Goal: Task Accomplishment & Management: Manage account settings

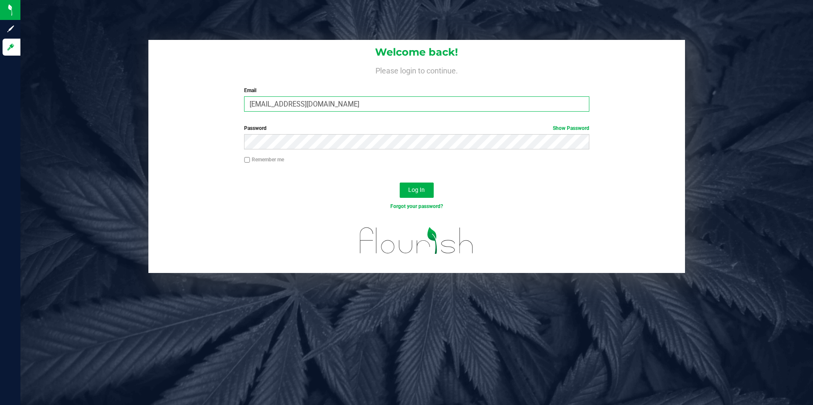
drag, startPoint x: 317, startPoint y: 100, endPoint x: 108, endPoint y: 117, distance: 209.7
click at [130, 105] on div "Welcome back! Please login to continue. Email [EMAIL_ADDRESS][DOMAIN_NAME] Requ…" at bounding box center [416, 156] width 805 height 233
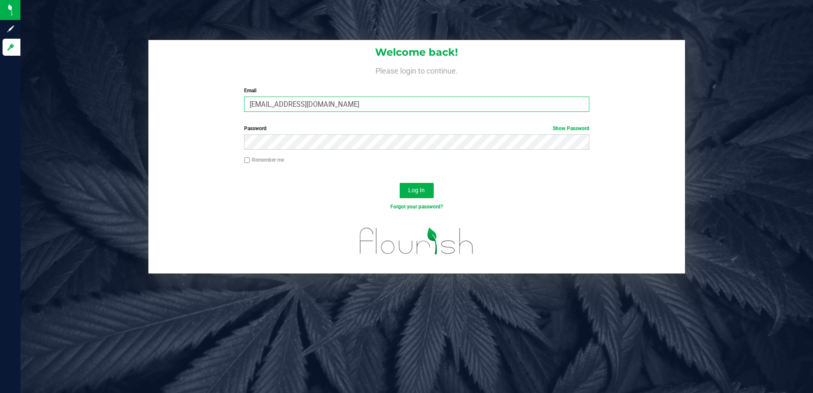
type input "[EMAIL_ADDRESS][DOMAIN_NAME]"
click at [399, 183] on button "Log In" at bounding box center [416, 190] width 34 height 15
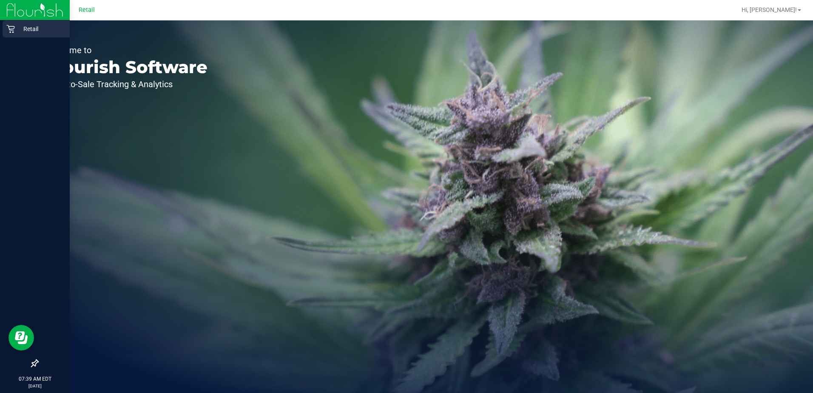
drag, startPoint x: 16, startPoint y: 30, endPoint x: 48, endPoint y: 32, distance: 32.4
click at [16, 30] on p "Retail" at bounding box center [40, 29] width 51 height 10
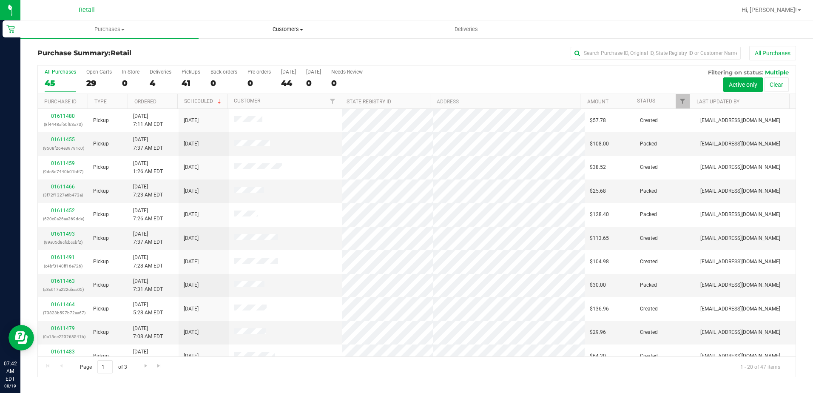
click at [295, 27] on span "Customers" at bounding box center [287, 29] width 177 height 8
click at [239, 51] on span "All customers" at bounding box center [228, 51] width 61 height 7
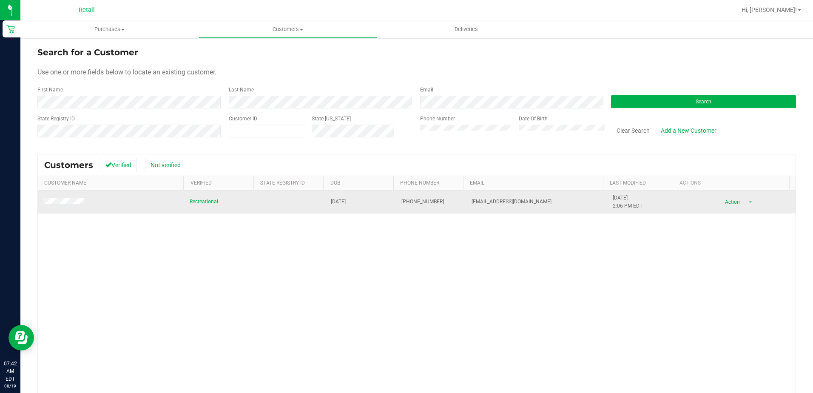
click at [70, 198] on span at bounding box center [65, 202] width 44 height 8
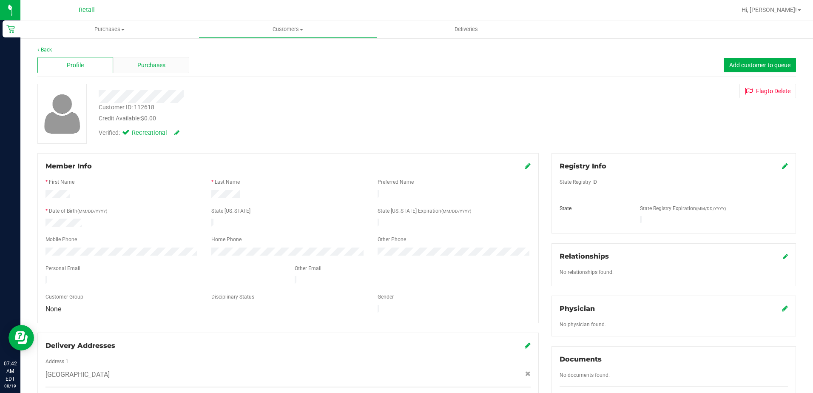
click at [155, 62] on span "Purchases" at bounding box center [151, 65] width 28 height 9
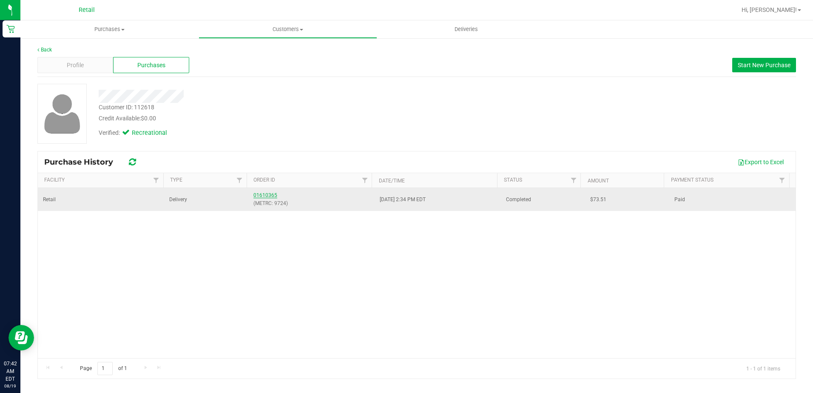
click at [269, 194] on link "01610365" at bounding box center [265, 195] width 24 height 6
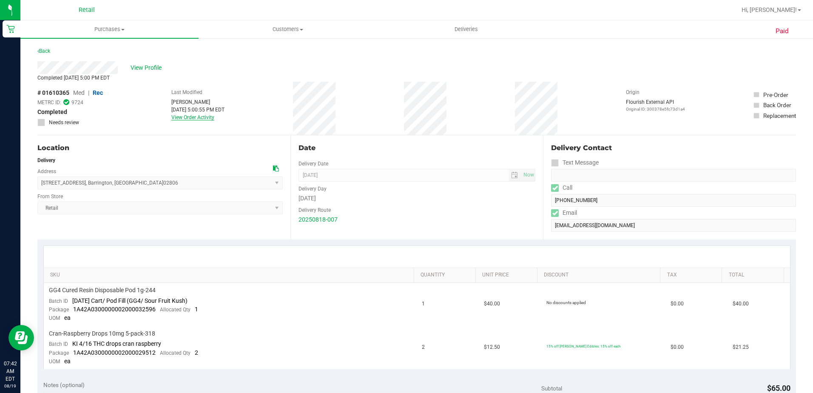
click at [198, 116] on link "View Order Activity" at bounding box center [192, 117] width 43 height 6
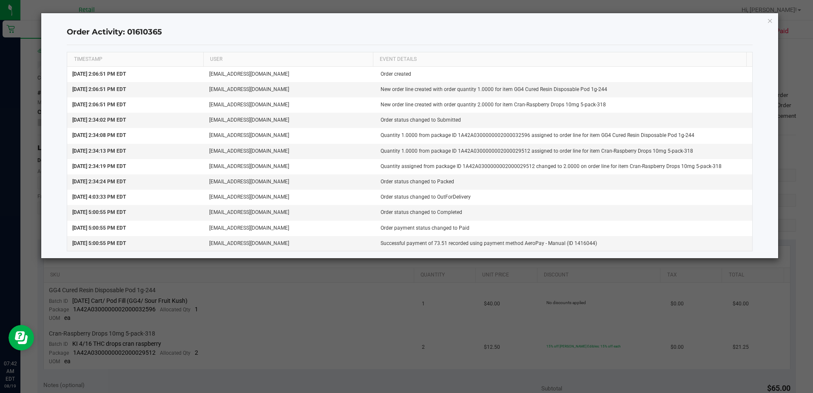
click at [420, 313] on ngb-modal-window "Order Activity: 01610365 TIMESTAMP USER EVENT DETAILS [DATE] 2:06:51 PM EDT [EM…" at bounding box center [409, 196] width 819 height 393
click at [767, 13] on div "Order Activity: 01610365 TIMESTAMP USER EVENT DETAILS [DATE] 2:06:51 PM EDT [EM…" at bounding box center [409, 135] width 736 height 245
click at [769, 22] on icon "button" at bounding box center [770, 20] width 6 height 10
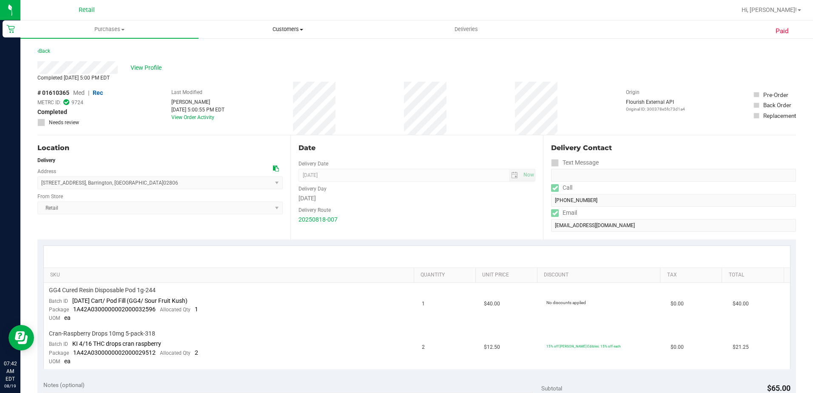
click at [287, 31] on span "Customers" at bounding box center [287, 29] width 177 height 8
click at [235, 50] on span "All customers" at bounding box center [228, 51] width 61 height 7
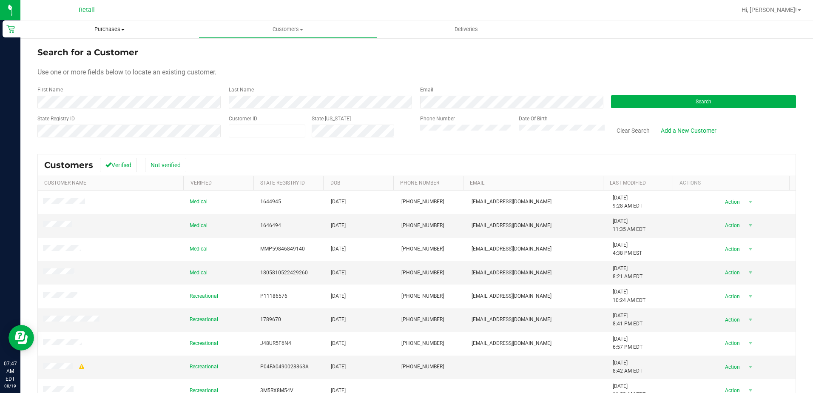
click at [110, 29] on span "Purchases" at bounding box center [109, 29] width 178 height 8
click at [65, 74] on span "All purchases" at bounding box center [50, 71] width 60 height 7
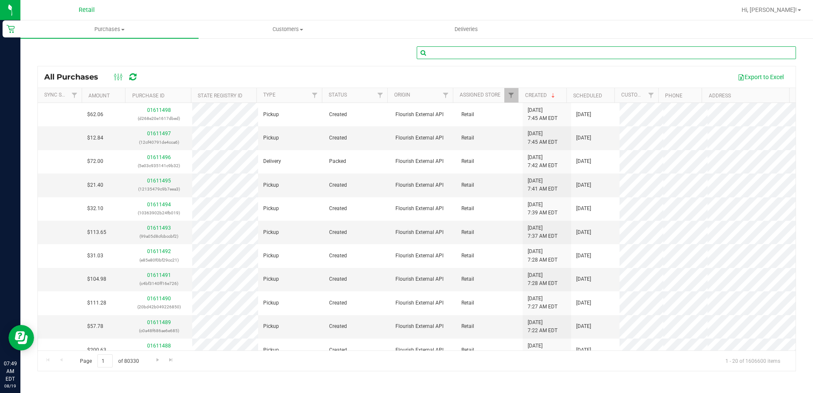
click at [447, 52] on input "text" at bounding box center [605, 52] width 379 height 13
type input "[PERSON_NAME]"
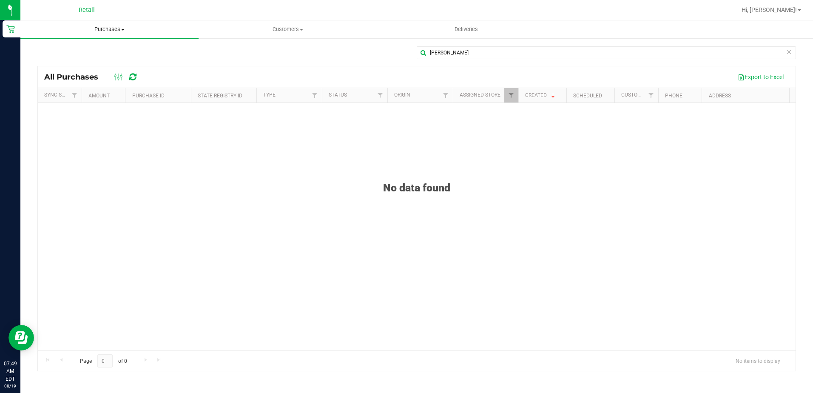
click at [122, 29] on span at bounding box center [122, 30] width 3 height 2
drag, startPoint x: 325, startPoint y: 57, endPoint x: 276, endPoint y: 29, distance: 56.3
click at [325, 57] on div "[PERSON_NAME]" at bounding box center [416, 56] width 758 height 20
click at [269, 24] on uib-tab-heading "Customers All customers Add a new customer All physicians" at bounding box center [287, 29] width 177 height 17
click at [241, 51] on span "All customers" at bounding box center [228, 51] width 61 height 7
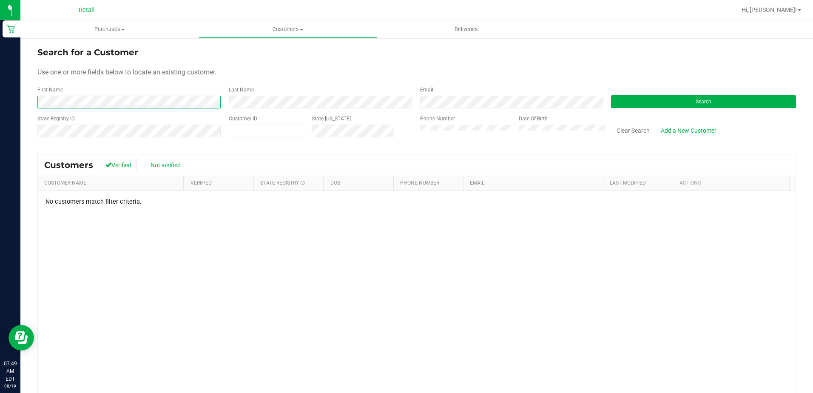
click at [0, 77] on html "Retail 07:49 AM EDT [DATE] 08/19 Retail Hi, [PERSON_NAME]! Purchases Summary of…" at bounding box center [406, 196] width 813 height 393
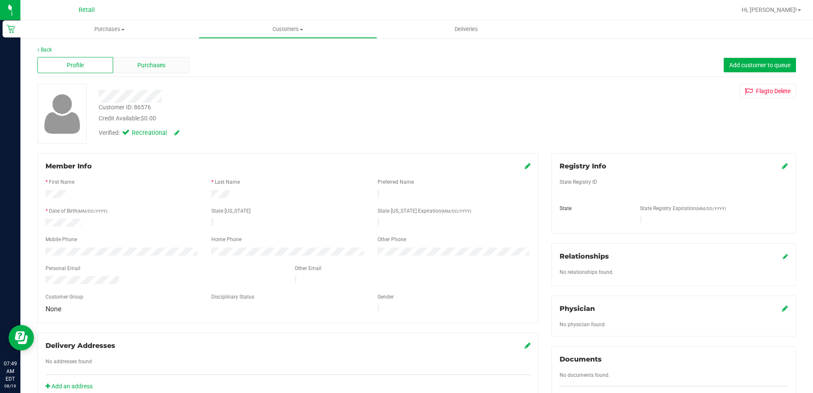
click at [154, 64] on span "Purchases" at bounding box center [151, 65] width 28 height 9
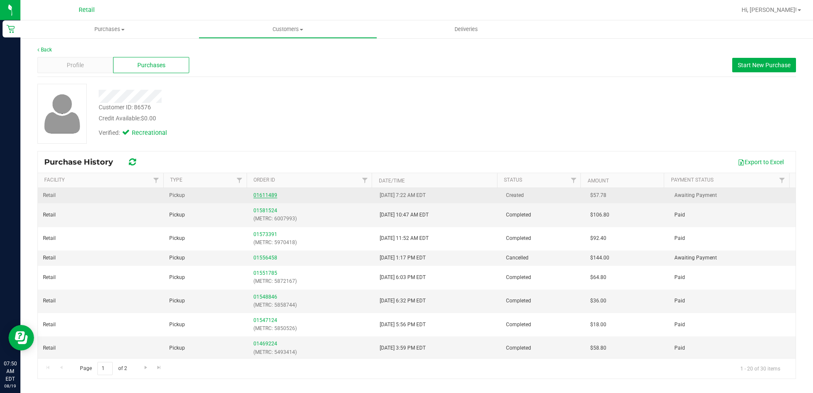
click at [259, 195] on link "01611489" at bounding box center [265, 195] width 24 height 6
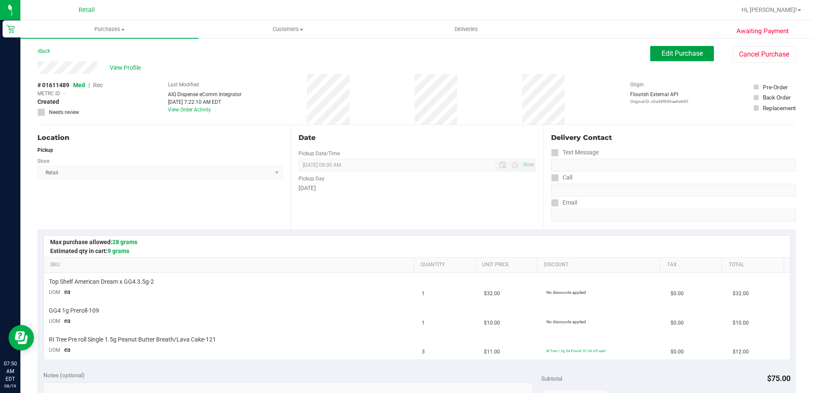
click at [703, 52] on button "Edit Purchase" at bounding box center [682, 53] width 64 height 15
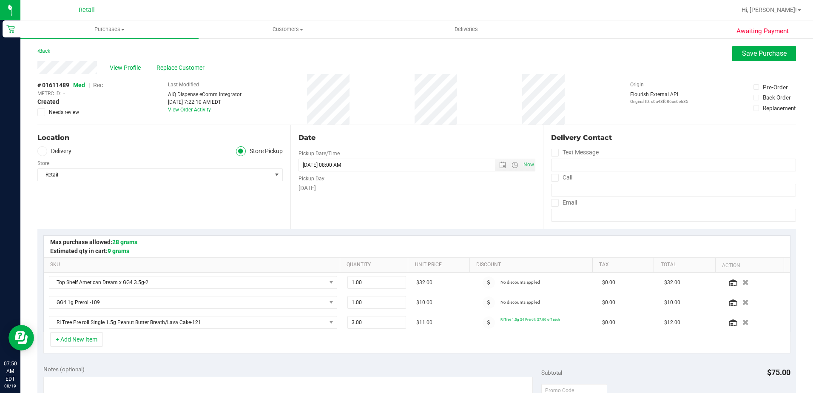
click at [99, 84] on span "Rec" at bounding box center [98, 85] width 10 height 7
click at [779, 54] on span "Save Purchase" at bounding box center [764, 53] width 45 height 8
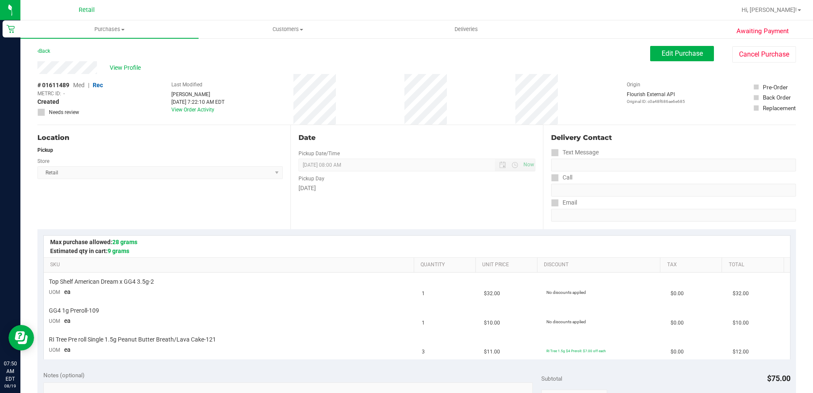
scroll to position [127, 0]
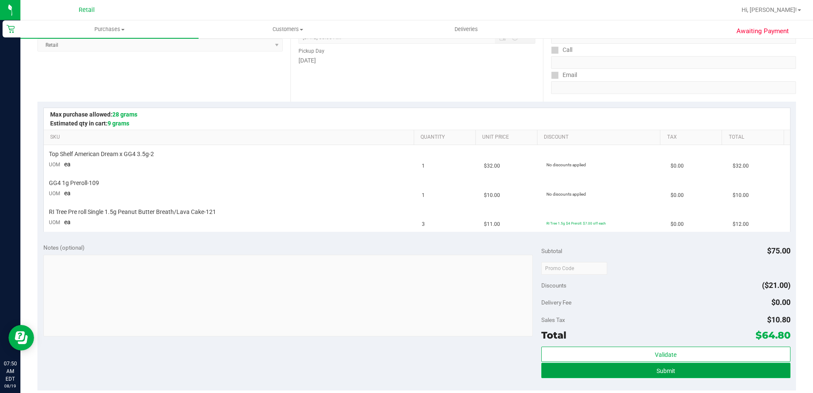
click at [623, 373] on button "Submit" at bounding box center [665, 369] width 249 height 15
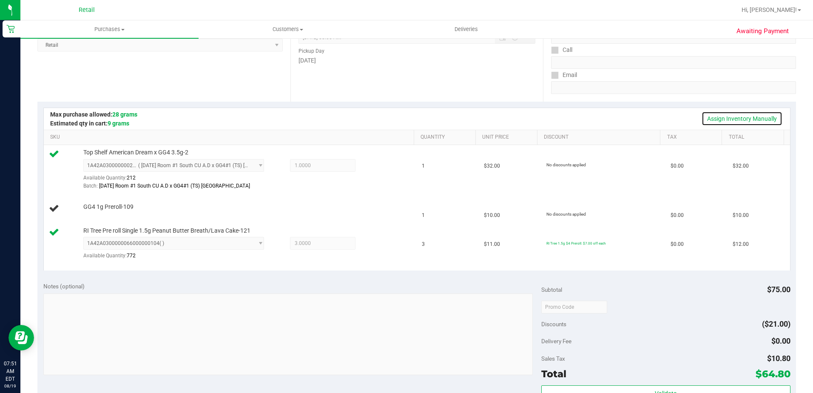
click at [730, 116] on link "Assign Inventory Manually" at bounding box center [741, 118] width 81 height 14
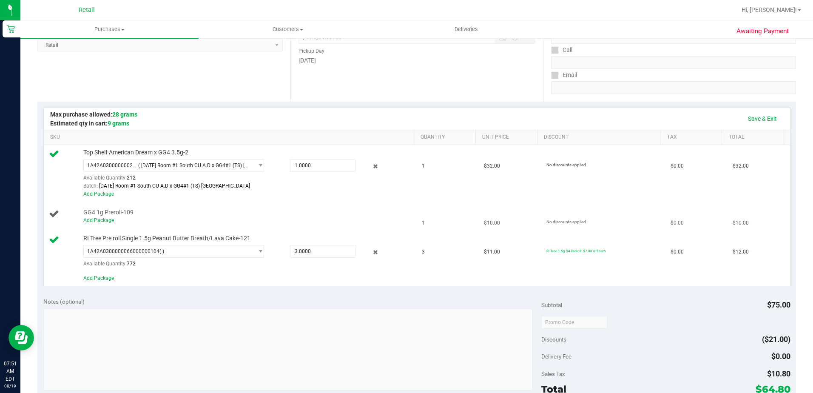
click at [103, 224] on td "GG4 1g Preroll-109 Add Package" at bounding box center [230, 216] width 373 height 29
click at [103, 221] on link "Add Package" at bounding box center [98, 220] width 31 height 6
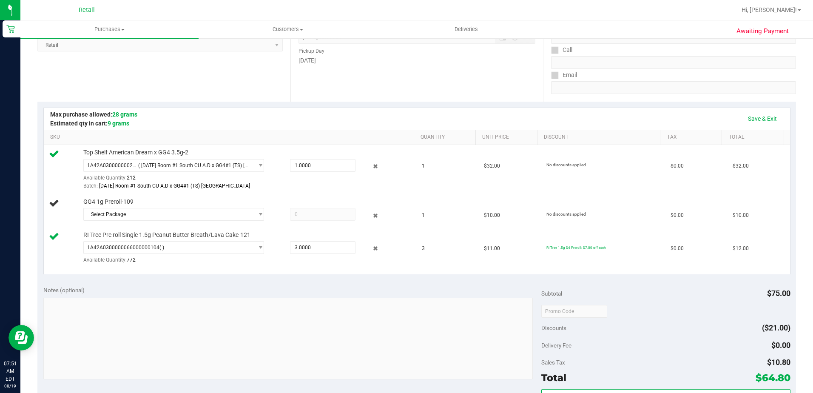
click at [146, 224] on td "GG4 1g Preroll-109 Select Package 1A42A0300000002000032413" at bounding box center [230, 210] width 373 height 33
click at [152, 219] on span "Select Package" at bounding box center [169, 214] width 170 height 12
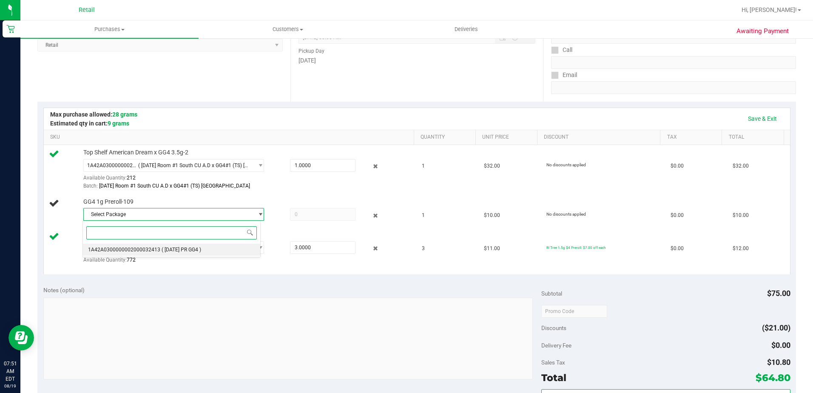
click at [201, 249] on span "( [DATE] PR GG4 )" at bounding box center [181, 249] width 40 height 6
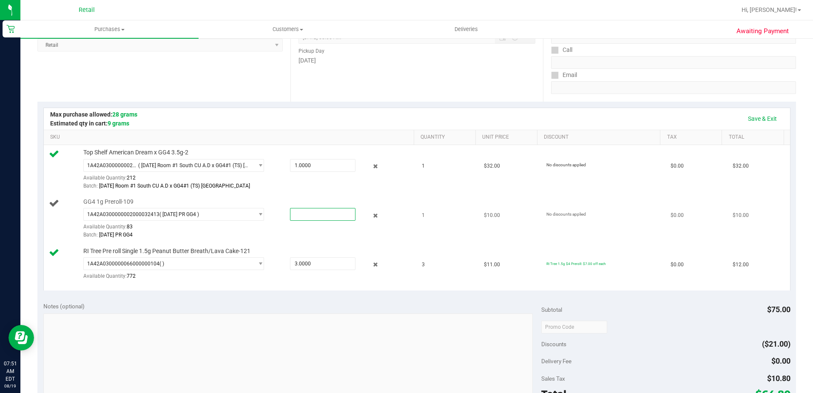
click at [294, 219] on span at bounding box center [322, 214] width 65 height 13
type input "1"
type input "1.0000"
click at [750, 119] on link "Save & Exit" at bounding box center [762, 118] width 40 height 14
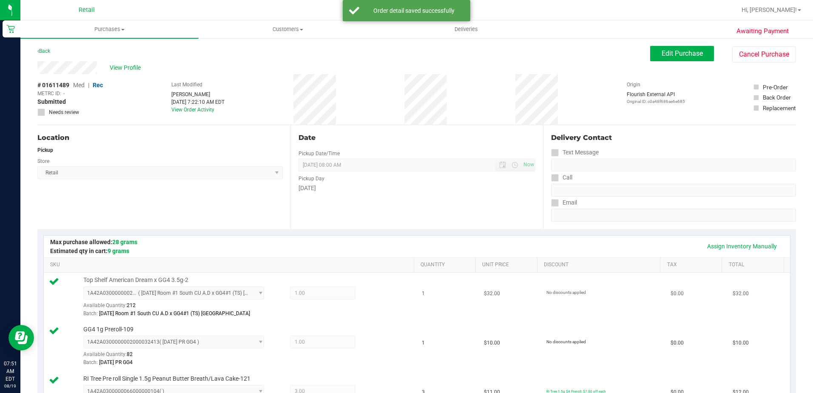
scroll to position [297, 0]
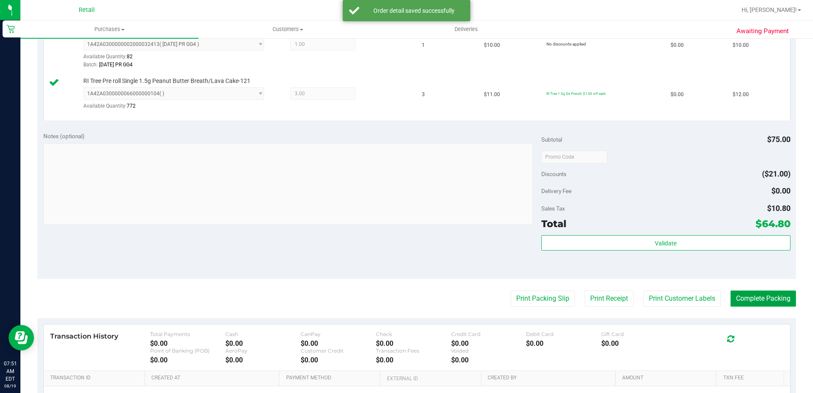
click at [760, 295] on button "Complete Packing" at bounding box center [762, 298] width 65 height 16
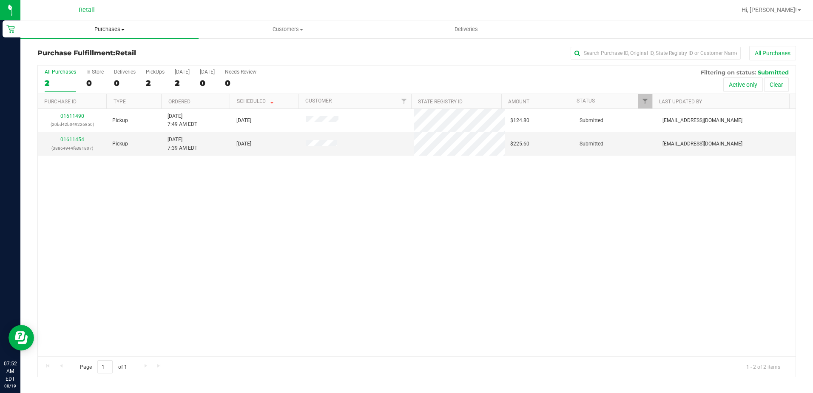
click at [117, 28] on span "Purchases" at bounding box center [109, 29] width 178 height 8
click at [68, 71] on span "All purchases" at bounding box center [50, 71] width 60 height 7
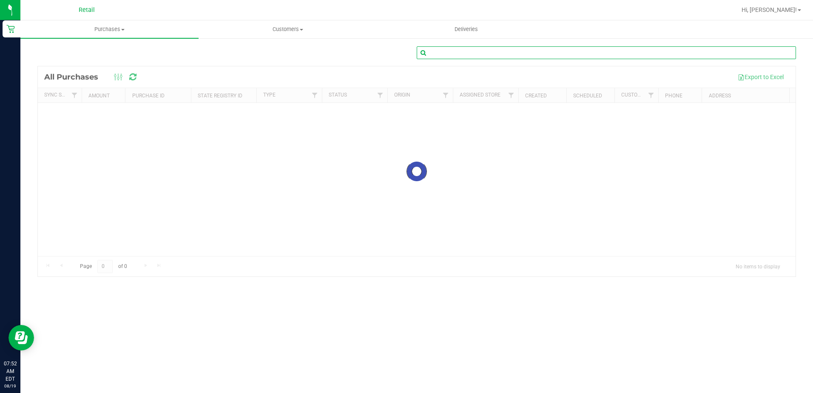
click at [530, 48] on input "text" at bounding box center [605, 52] width 379 height 13
type input "[PERSON_NAME]"
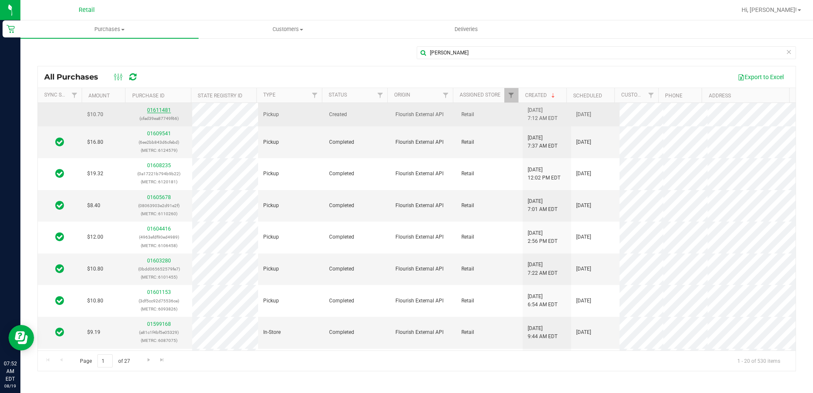
click at [155, 111] on link "01611481" at bounding box center [159, 110] width 24 height 6
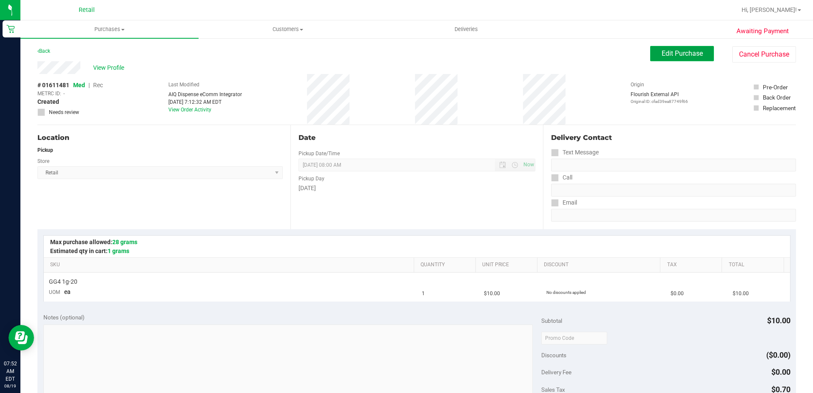
click at [665, 58] on button "Edit Purchase" at bounding box center [682, 53] width 64 height 15
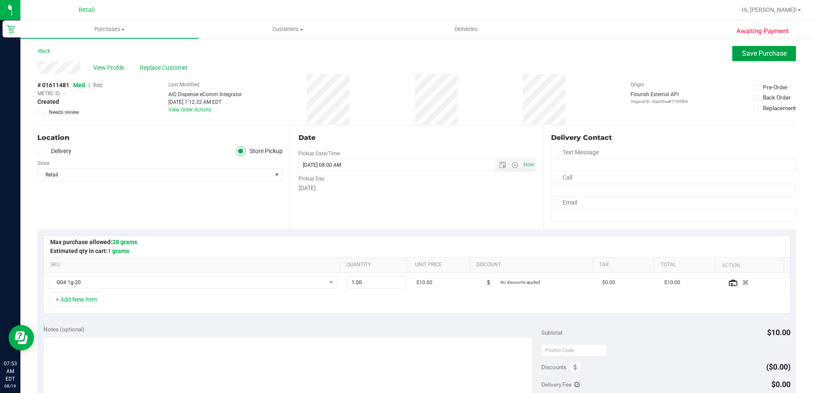
click at [732, 51] on button "Save Purchase" at bounding box center [764, 53] width 64 height 15
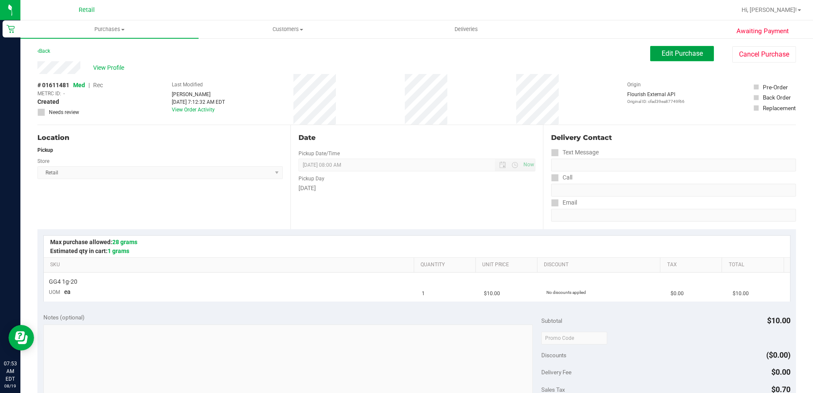
click at [680, 49] on span "Edit Purchase" at bounding box center [681, 53] width 41 height 8
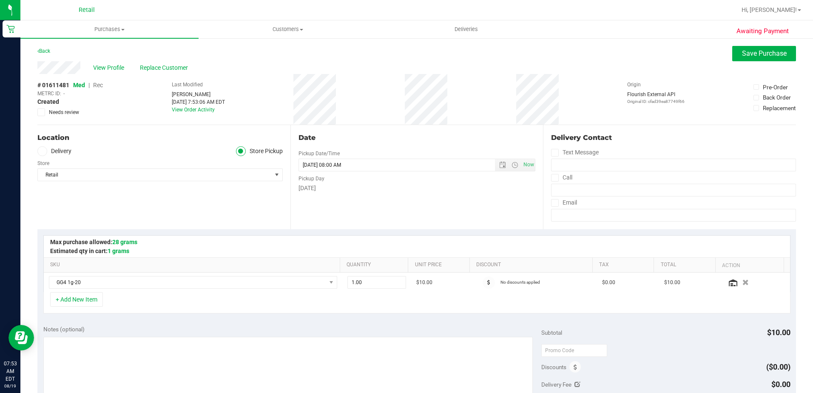
click at [98, 85] on span "Rec" at bounding box center [98, 85] width 10 height 7
click at [742, 54] on span "Save Purchase" at bounding box center [764, 53] width 45 height 8
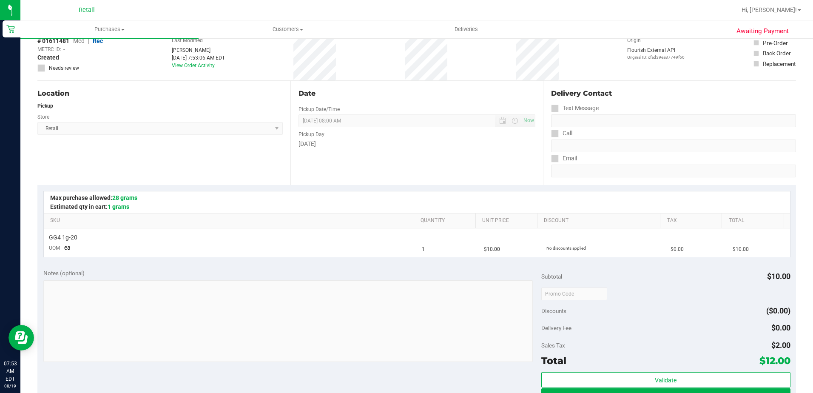
scroll to position [85, 0]
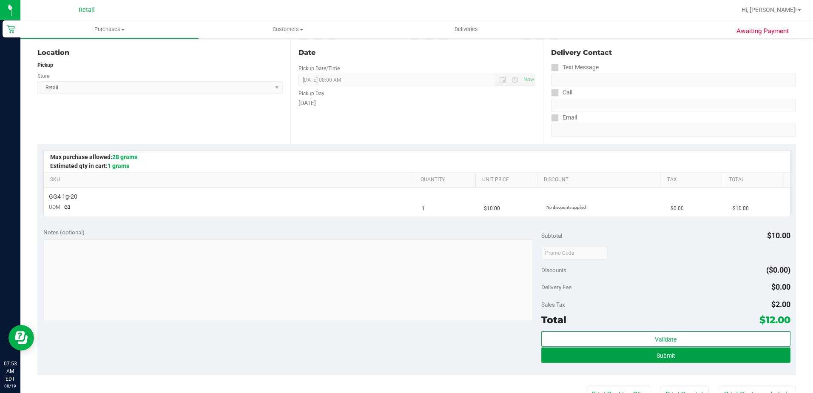
click at [655, 360] on button "Submit" at bounding box center [665, 354] width 249 height 15
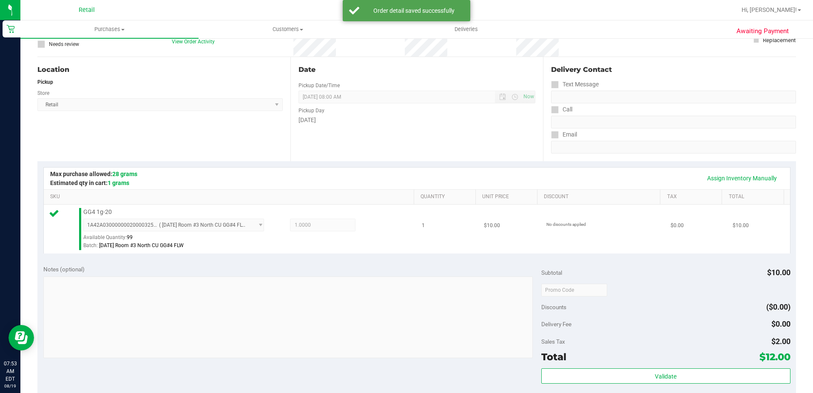
scroll to position [127, 0]
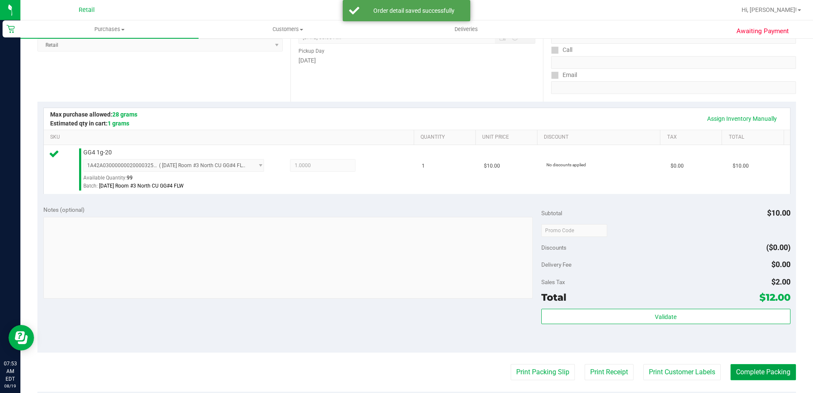
click at [742, 364] on button "Complete Packing" at bounding box center [762, 372] width 65 height 16
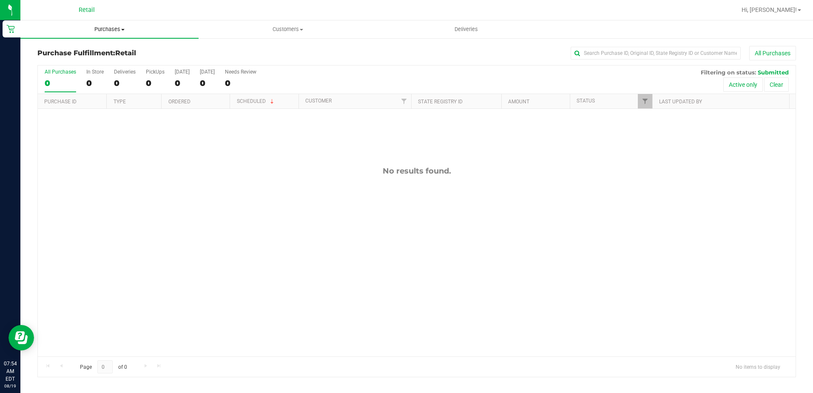
click at [113, 28] on span "Purchases" at bounding box center [109, 29] width 178 height 8
click at [74, 73] on span "All purchases" at bounding box center [50, 71] width 60 height 7
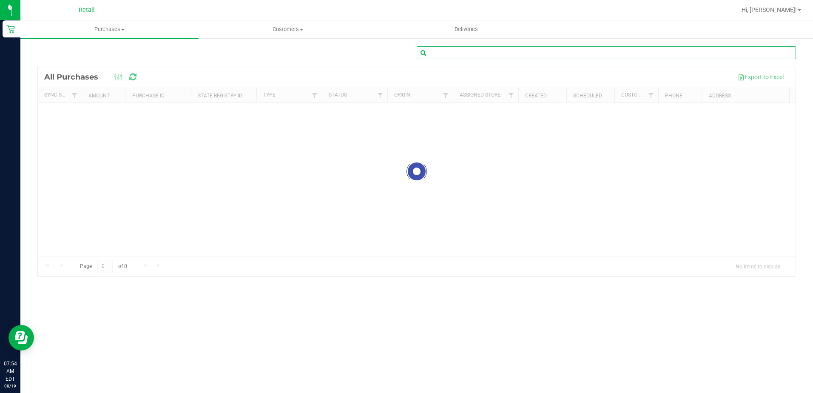
click at [530, 47] on input "text" at bounding box center [605, 52] width 379 height 13
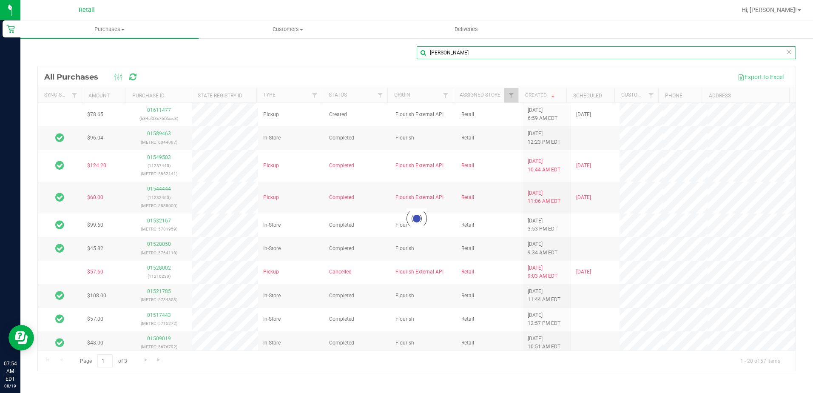
type input "[PERSON_NAME]"
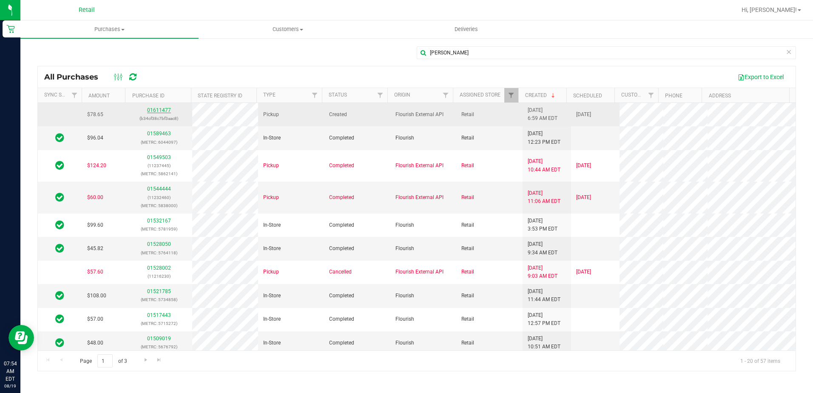
click at [164, 114] on p "(b34cf38c7bf3aac8)" at bounding box center [159, 118] width 56 height 8
click at [161, 112] on link "01611477" at bounding box center [159, 110] width 24 height 6
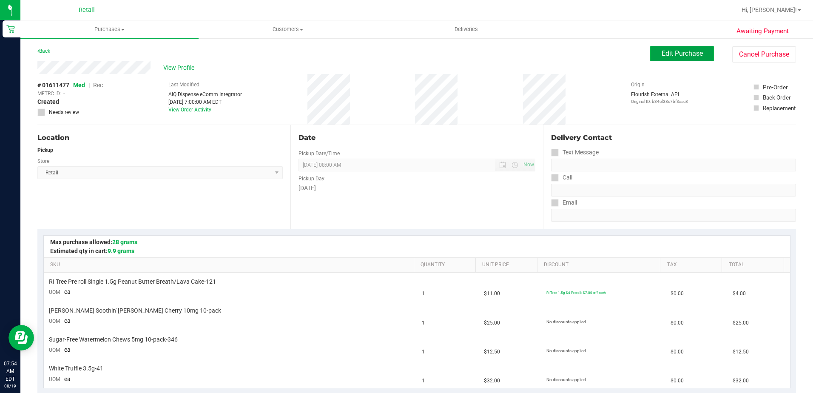
click at [652, 54] on button "Edit Purchase" at bounding box center [682, 53] width 64 height 15
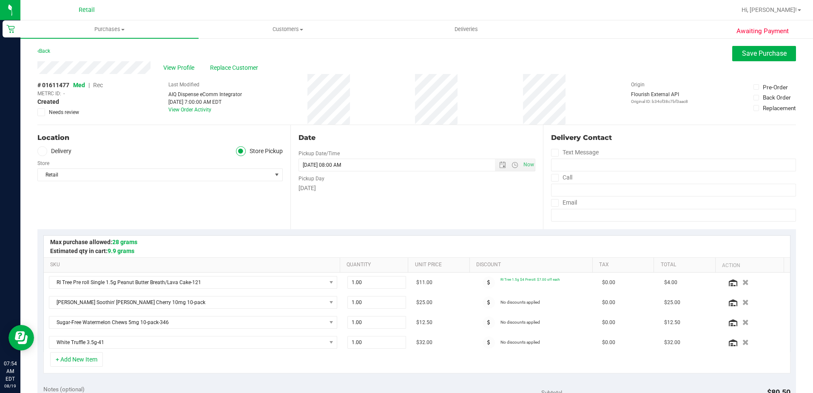
click at [99, 84] on span "Rec" at bounding box center [98, 85] width 10 height 7
click at [770, 55] on span "Save Purchase" at bounding box center [764, 53] width 45 height 8
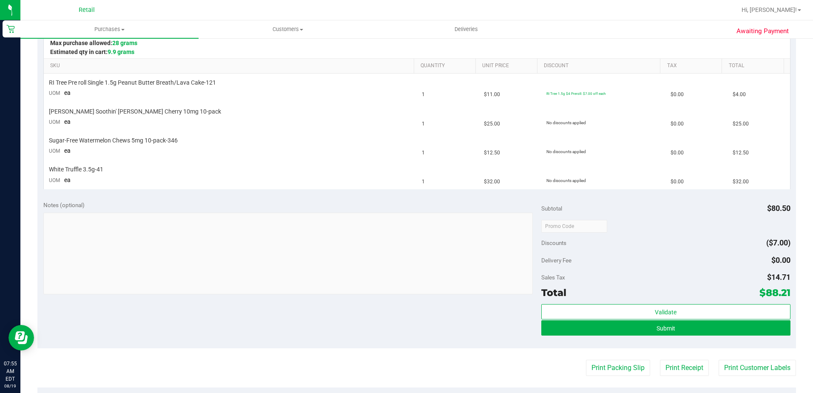
scroll to position [212, 0]
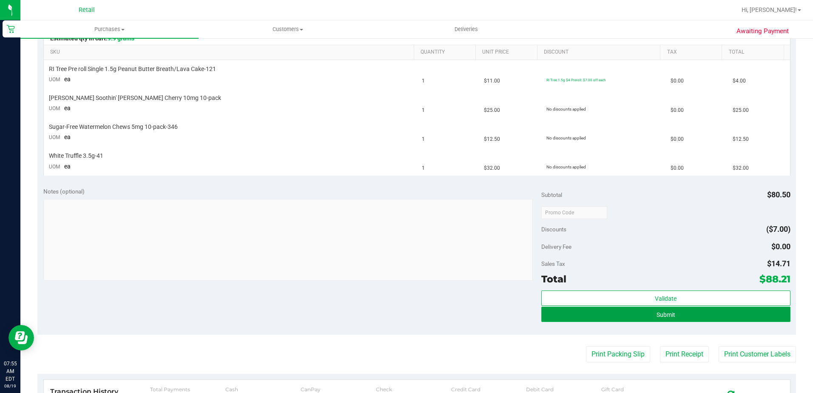
click at [629, 313] on button "Submit" at bounding box center [665, 313] width 249 height 15
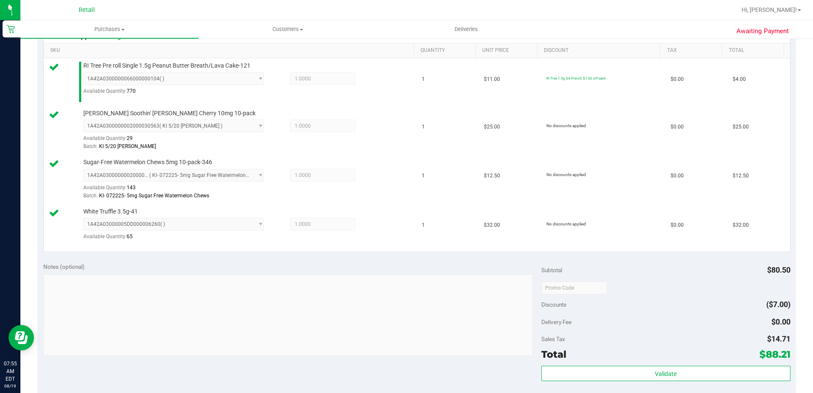
scroll to position [340, 0]
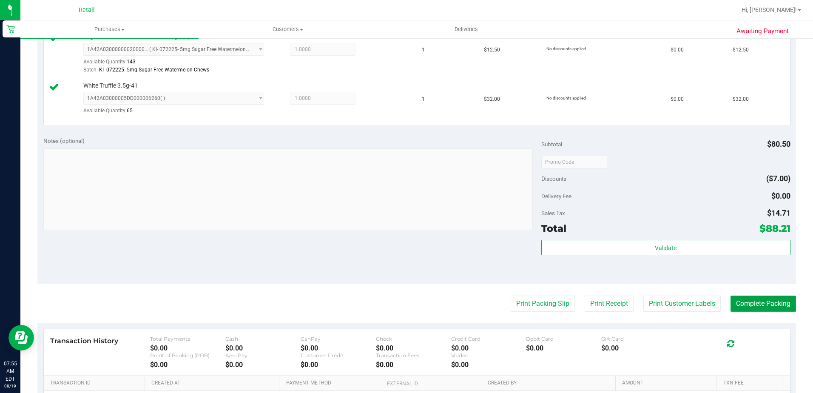
click at [752, 300] on button "Complete Packing" at bounding box center [762, 303] width 65 height 16
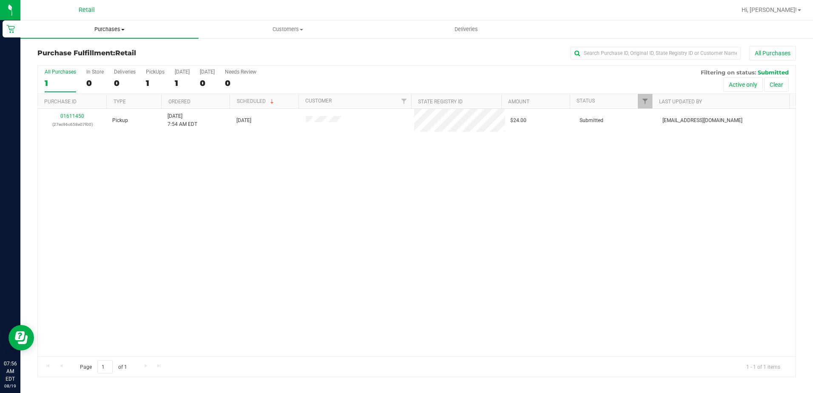
click at [106, 31] on span "Purchases" at bounding box center [109, 29] width 178 height 8
click at [65, 76] on li "All purchases" at bounding box center [109, 72] width 178 height 10
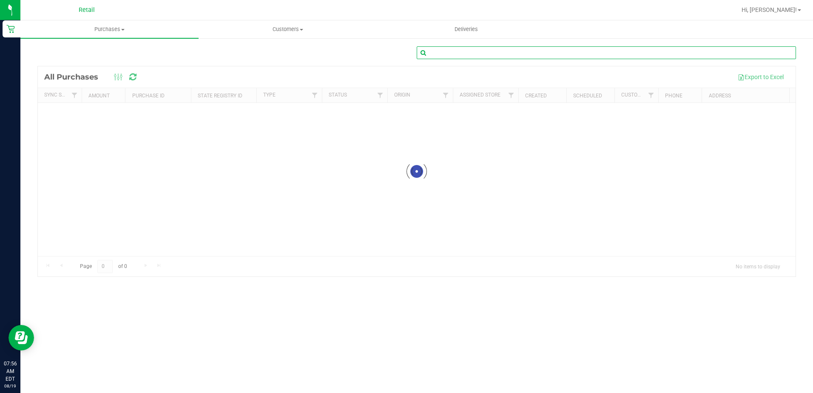
click at [518, 49] on input "text" at bounding box center [605, 52] width 379 height 13
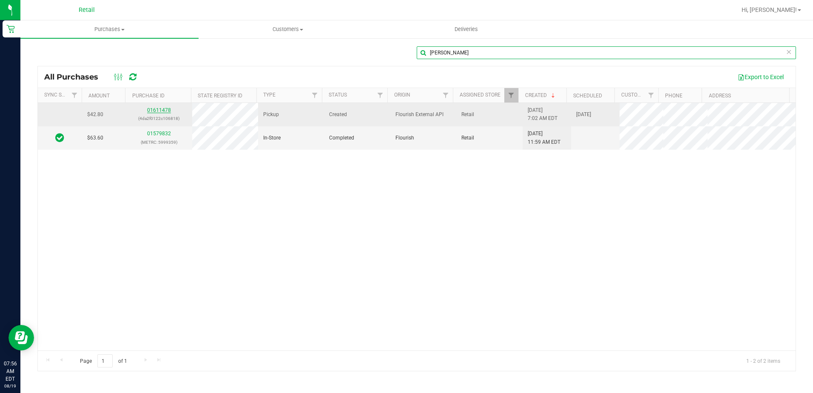
type input "[PERSON_NAME]"
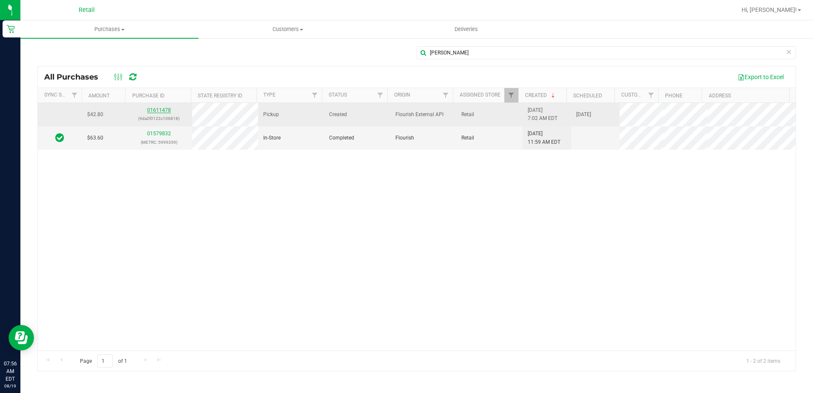
click at [165, 108] on link "01611478" at bounding box center [159, 110] width 24 height 6
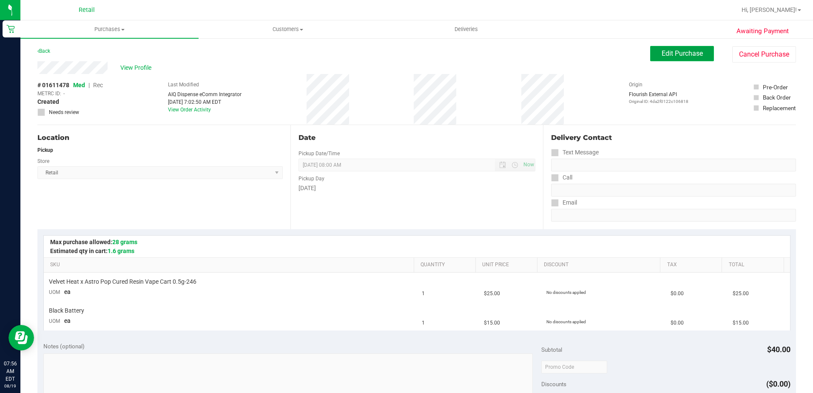
click at [654, 54] on button "Edit Purchase" at bounding box center [682, 53] width 64 height 15
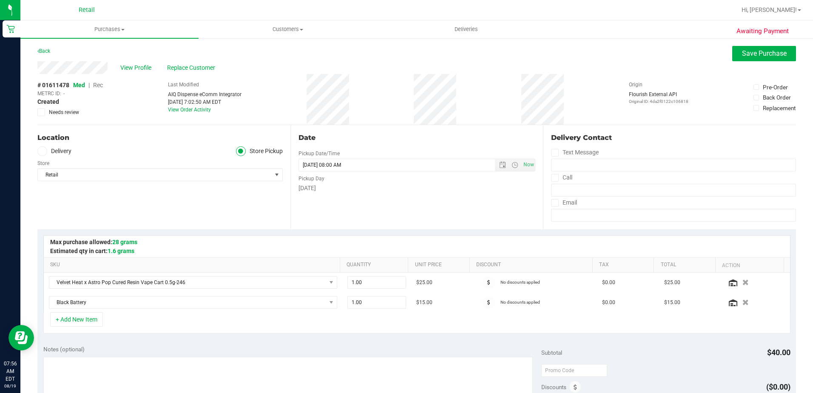
click at [96, 84] on span "Rec" at bounding box center [98, 85] width 10 height 7
click at [733, 48] on button "Save Purchase" at bounding box center [764, 53] width 64 height 15
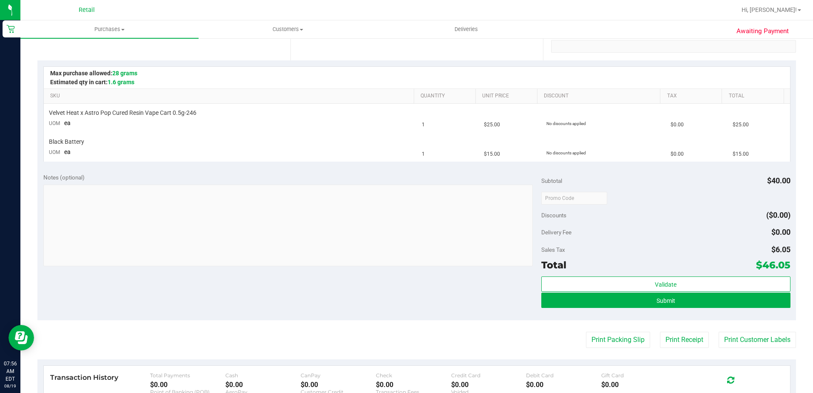
scroll to position [170, 0]
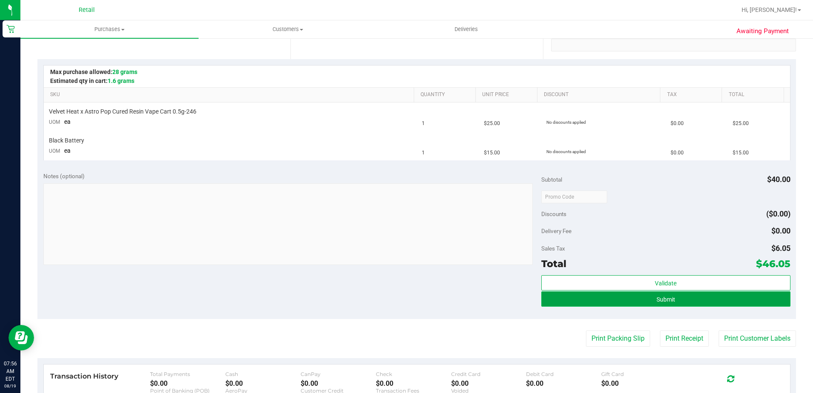
click at [640, 297] on button "Submit" at bounding box center [665, 298] width 249 height 15
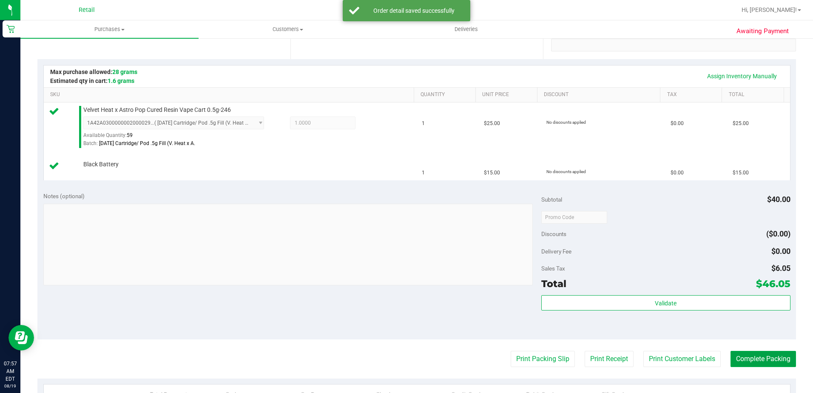
drag, startPoint x: 747, startPoint y: 357, endPoint x: 716, endPoint y: 335, distance: 38.3
click at [747, 357] on button "Complete Packing" at bounding box center [762, 359] width 65 height 16
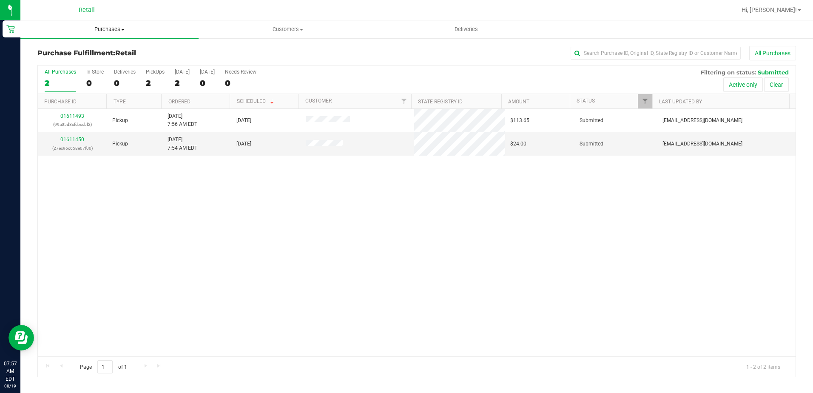
click at [101, 28] on span "Purchases" at bounding box center [109, 29] width 178 height 8
click at [97, 70] on li "All purchases" at bounding box center [109, 72] width 178 height 10
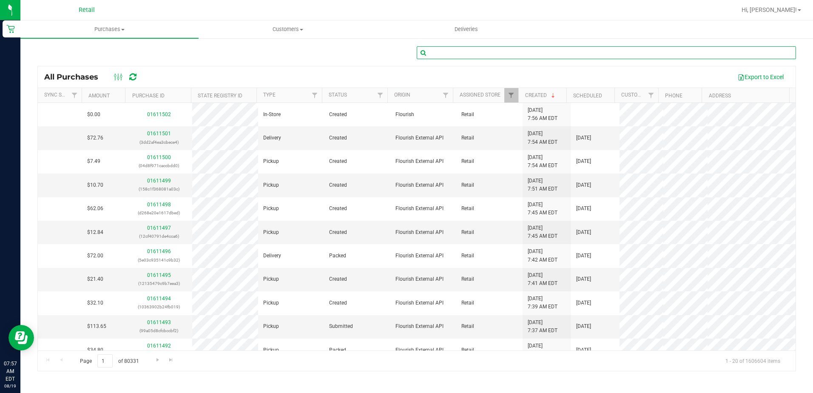
click at [493, 46] on input "text" at bounding box center [605, 52] width 379 height 13
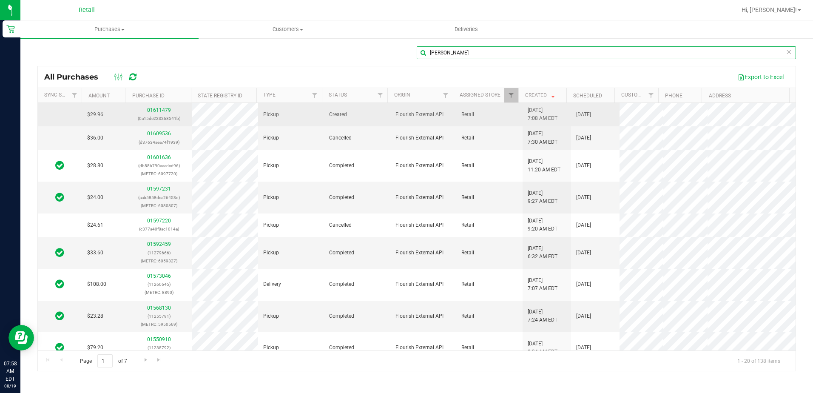
type input "[PERSON_NAME]"
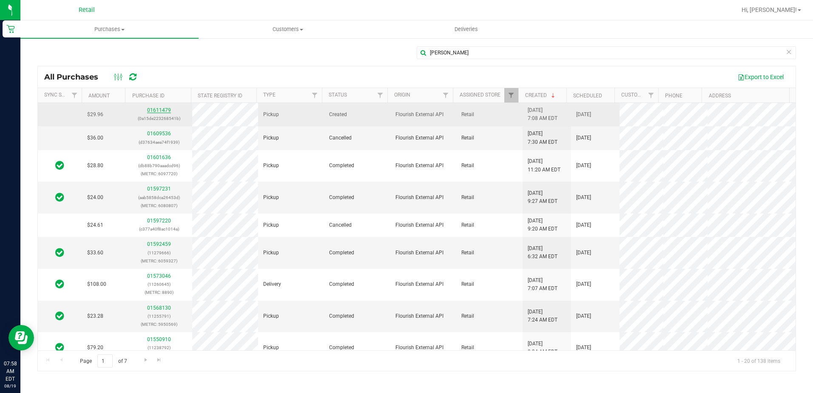
click at [152, 113] on link "01611479" at bounding box center [159, 110] width 24 height 6
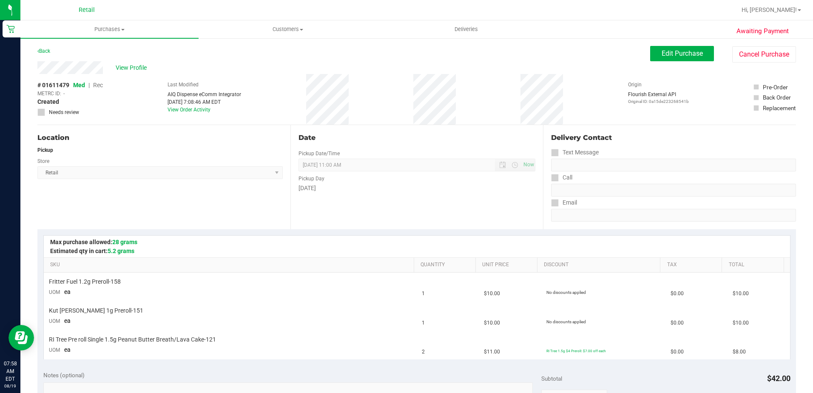
click at [654, 63] on div "View Profile # 01611479 Med | Rec METRC ID: - Created Needs review Last Modifie…" at bounding box center [416, 93] width 758 height 64
click at [652, 61] on div "Edit Purchase Cancel Purchase" at bounding box center [723, 54] width 146 height 17
click at [661, 51] on span "Edit Purchase" at bounding box center [681, 53] width 41 height 8
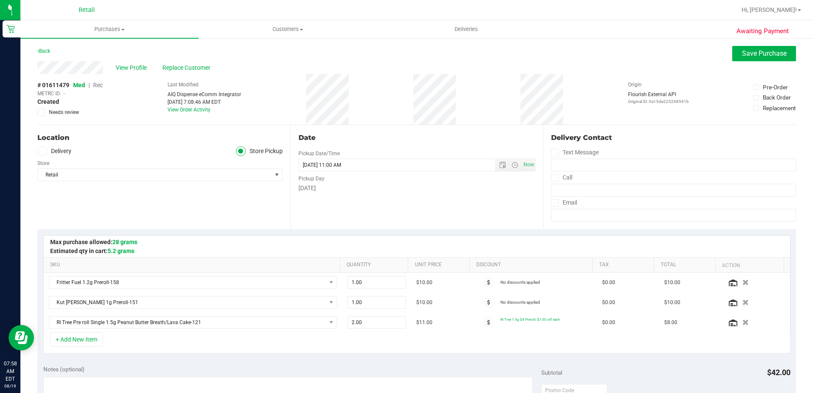
click at [101, 84] on span "Rec" at bounding box center [98, 85] width 10 height 7
click at [739, 59] on button "Save Purchase" at bounding box center [764, 53] width 64 height 15
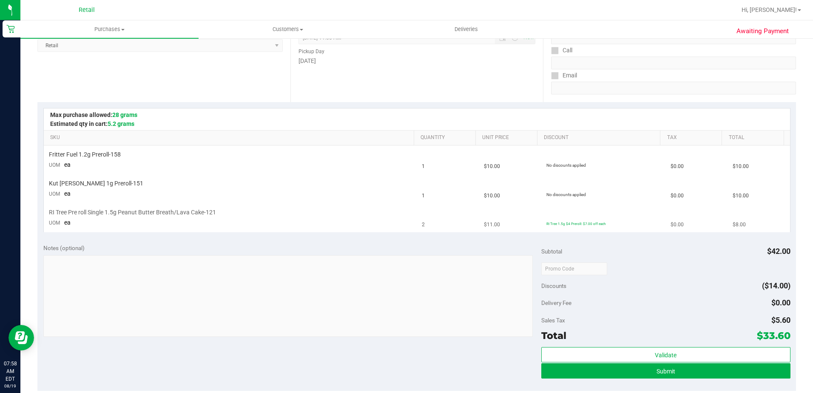
scroll to position [127, 0]
click at [640, 370] on button "Submit" at bounding box center [665, 369] width 249 height 15
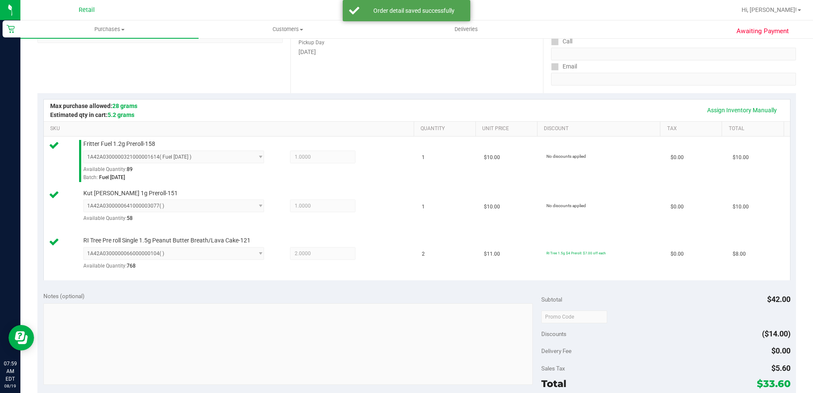
scroll to position [255, 0]
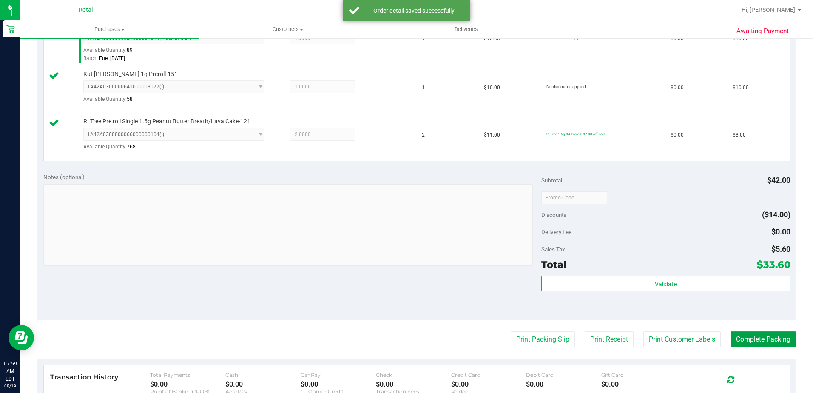
click at [761, 343] on button "Complete Packing" at bounding box center [762, 339] width 65 height 16
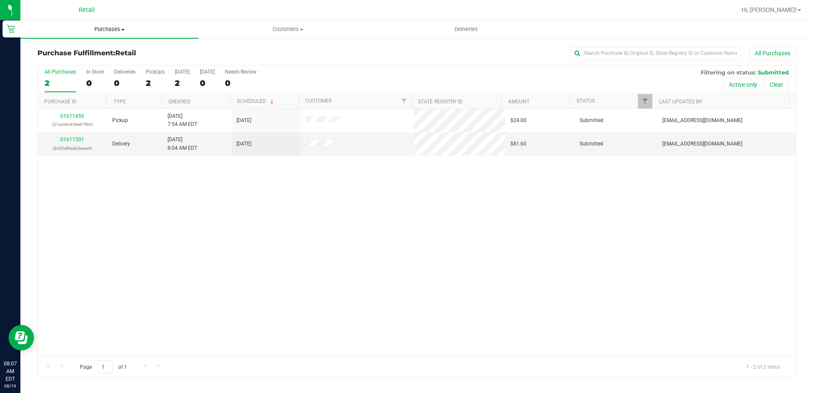
click at [105, 34] on uib-tab-heading "Purchases Summary of purchases Fulfillment All purchases" at bounding box center [109, 29] width 178 height 18
click at [57, 72] on span "All purchases" at bounding box center [50, 71] width 60 height 7
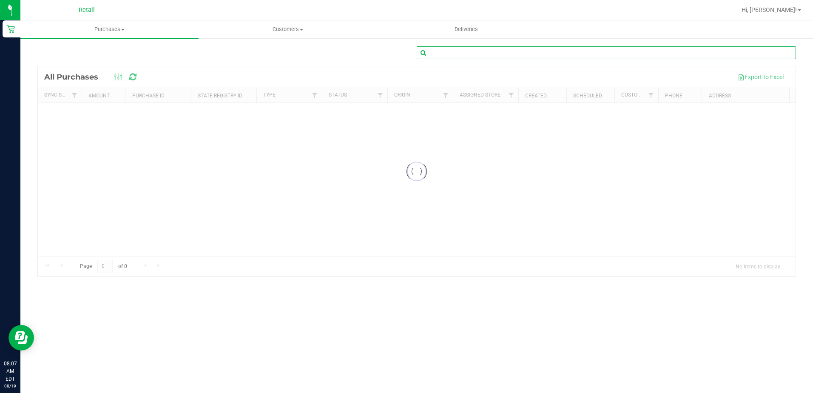
click at [458, 54] on input "text" at bounding box center [605, 52] width 379 height 13
type input "[PERSON_NAME]"
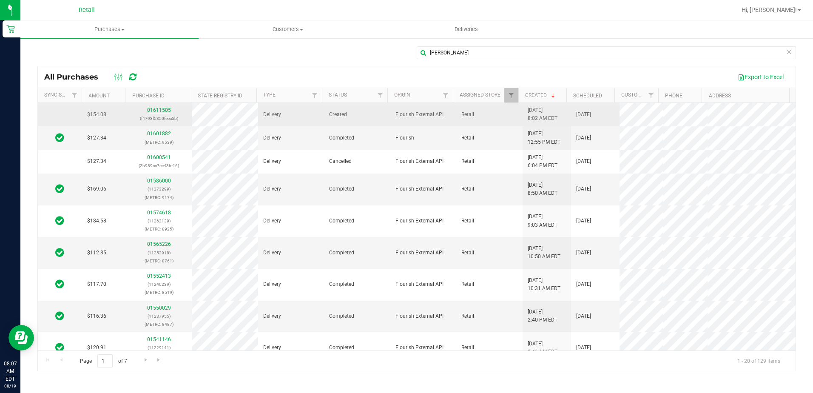
click at [164, 112] on link "01611505" at bounding box center [159, 110] width 24 height 6
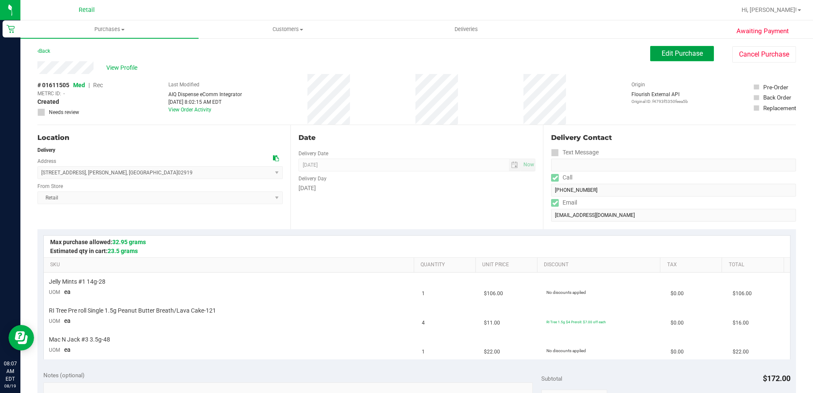
click at [650, 51] on button "Edit Purchase" at bounding box center [682, 53] width 64 height 15
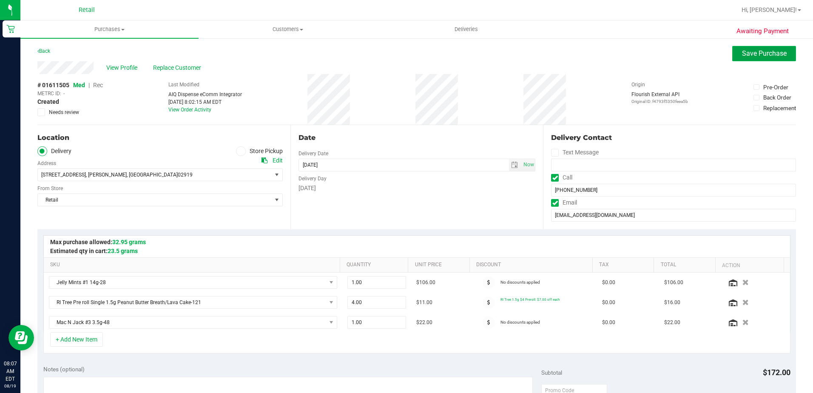
click at [748, 55] on span "Save Purchase" at bounding box center [764, 53] width 45 height 8
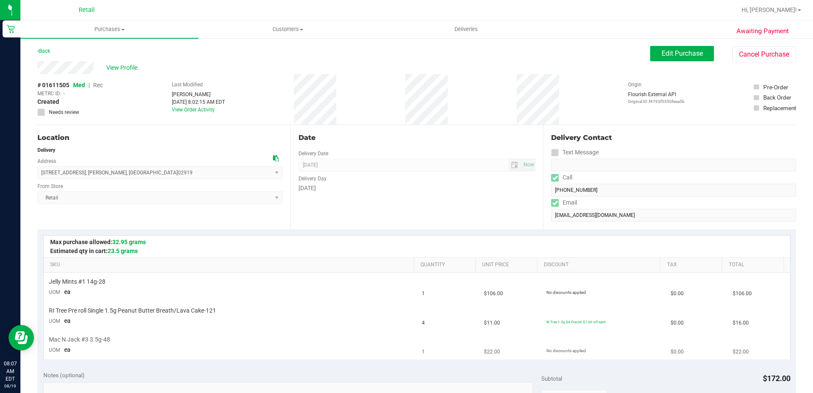
scroll to position [170, 0]
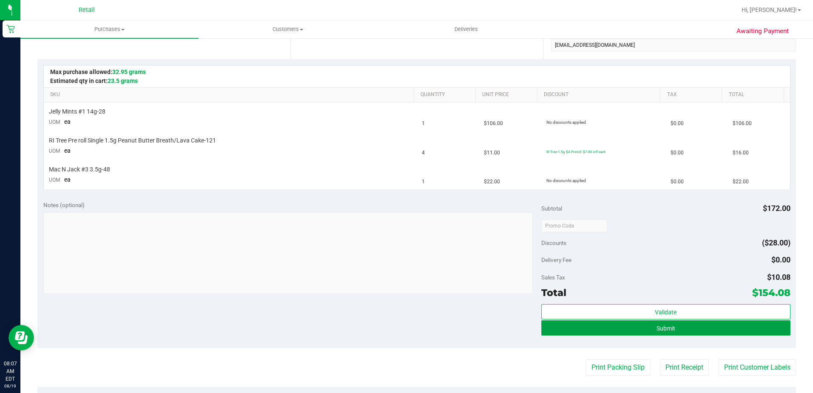
click at [632, 328] on button "Submit" at bounding box center [665, 327] width 249 height 15
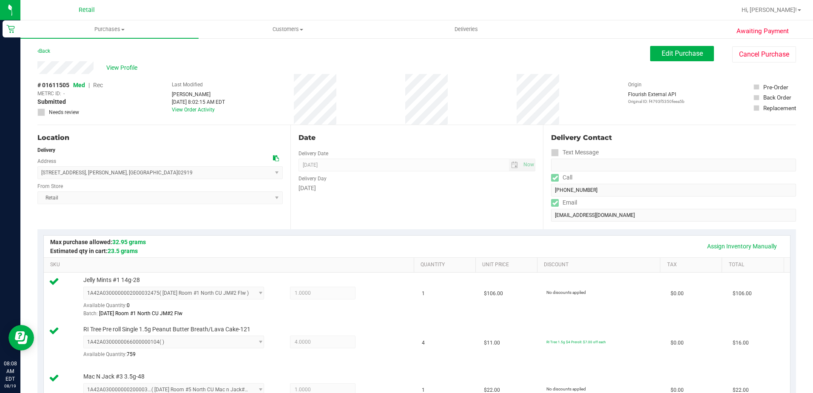
scroll to position [297, 0]
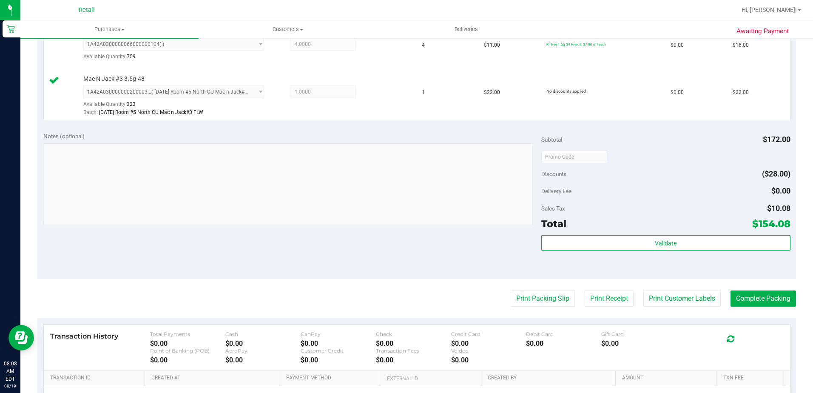
click at [756, 308] on purchase-details "Back Edit Purchase Cancel Purchase View Profile # 01611505 Med | Rec METRC ID: …" at bounding box center [416, 112] width 758 height 728
click at [756, 303] on button "Complete Packing" at bounding box center [762, 298] width 65 height 16
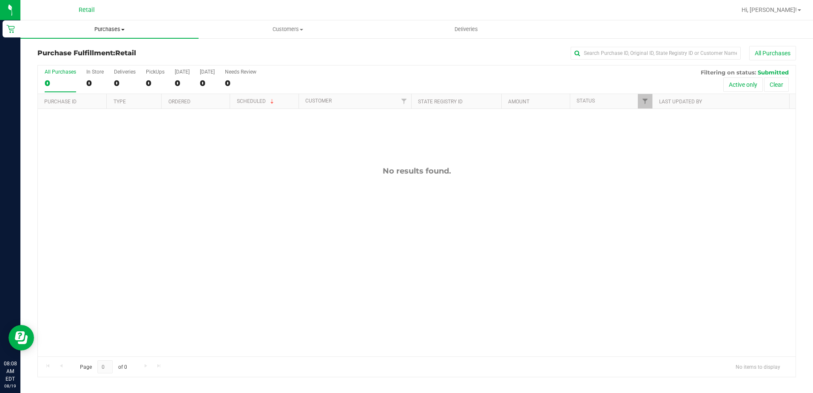
click at [109, 29] on span "Purchases" at bounding box center [109, 29] width 178 height 8
click at [274, 24] on uib-tab-heading "Customers All customers Add a new customer All physicians" at bounding box center [287, 29] width 177 height 17
click at [223, 50] on span "All customers" at bounding box center [228, 51] width 61 height 7
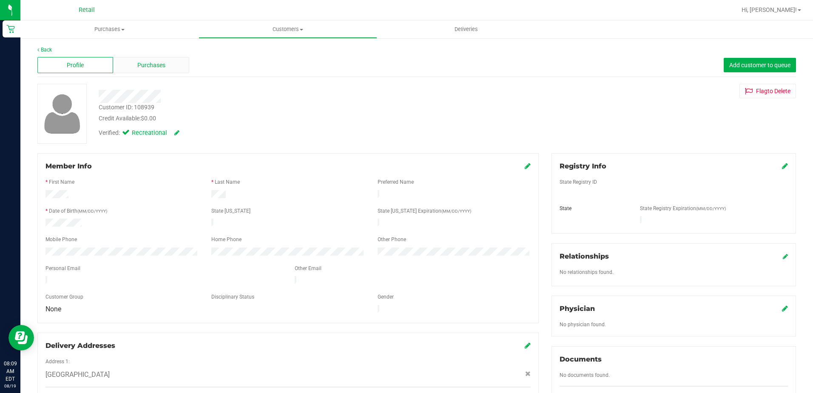
click at [171, 60] on div "Purchases" at bounding box center [151, 65] width 76 height 16
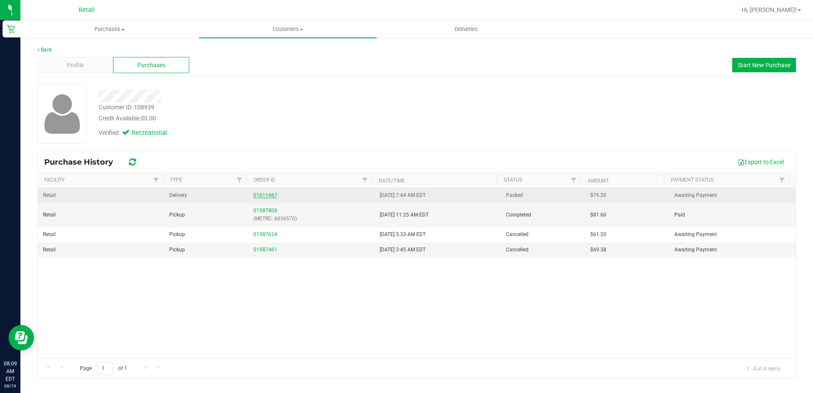
click at [264, 196] on link "01611467" at bounding box center [265, 195] width 24 height 6
